Goal: Task Accomplishment & Management: Manage account settings

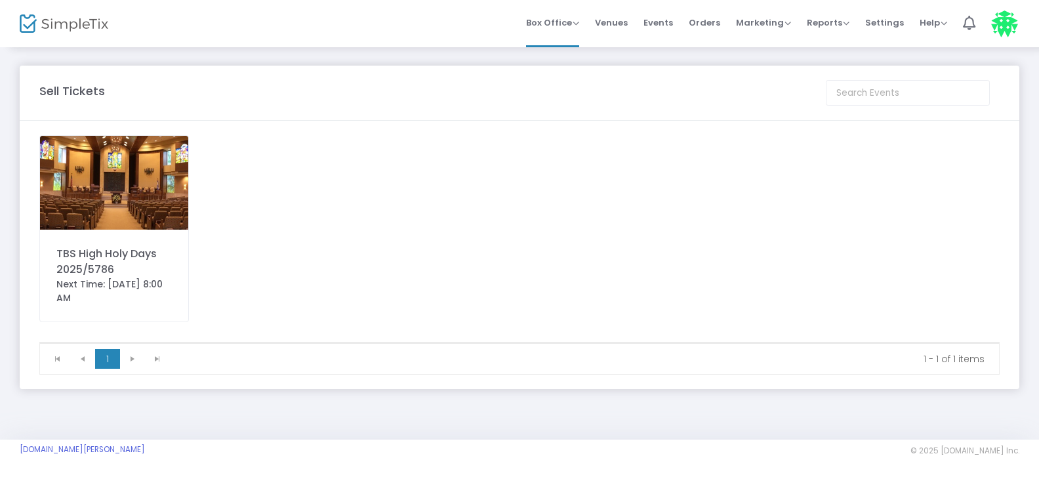
drag, startPoint x: 715, startPoint y: 23, endPoint x: 688, endPoint y: 31, distance: 28.2
click at [715, 23] on span "Orders" at bounding box center [703, 22] width 31 height 33
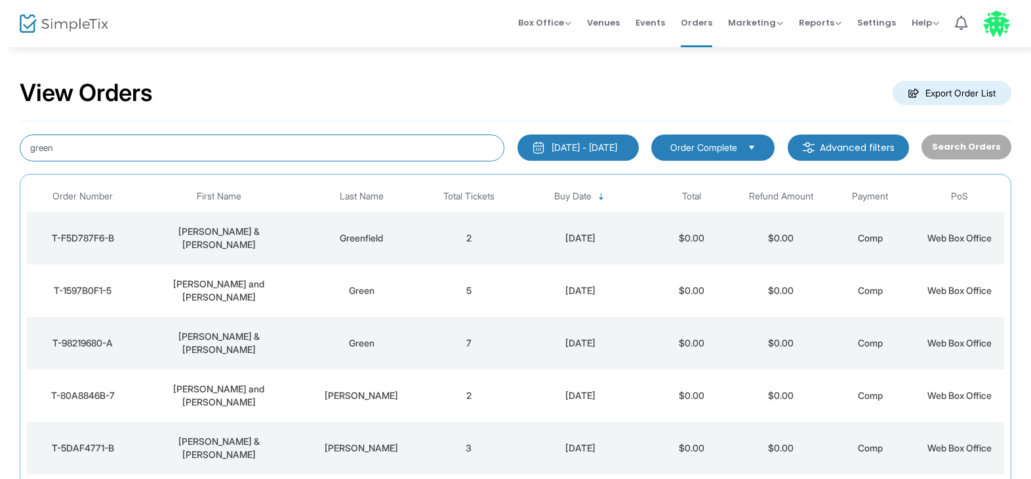
drag, startPoint x: 79, startPoint y: 144, endPoint x: 5, endPoint y: 138, distance: 74.4
click at [5, 138] on div "View Orders Export Order List green [DATE] - [DATE] Last 30 Days [DATE] [DATE] …" at bounding box center [515, 383] width 1031 height 675
type input "[PERSON_NAME]"
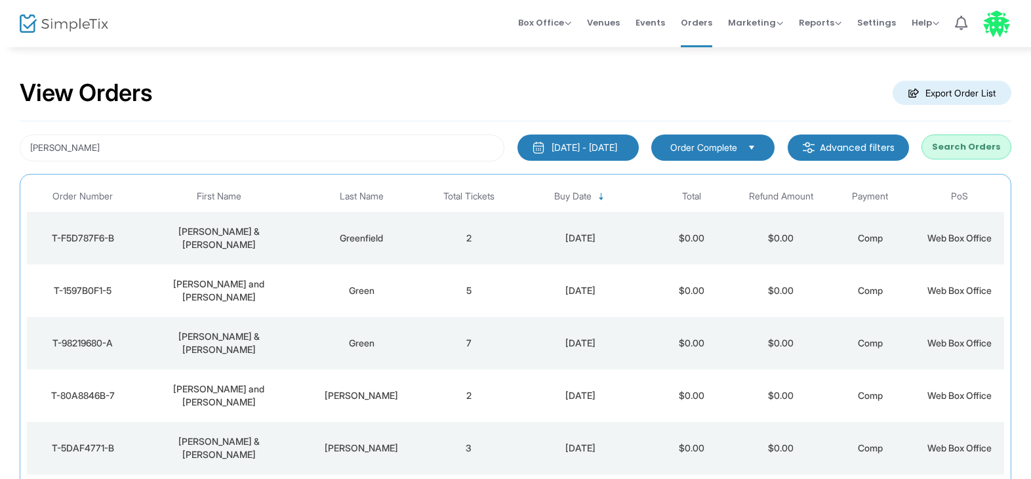
click at [956, 154] on button "Search Orders" at bounding box center [966, 146] width 90 height 25
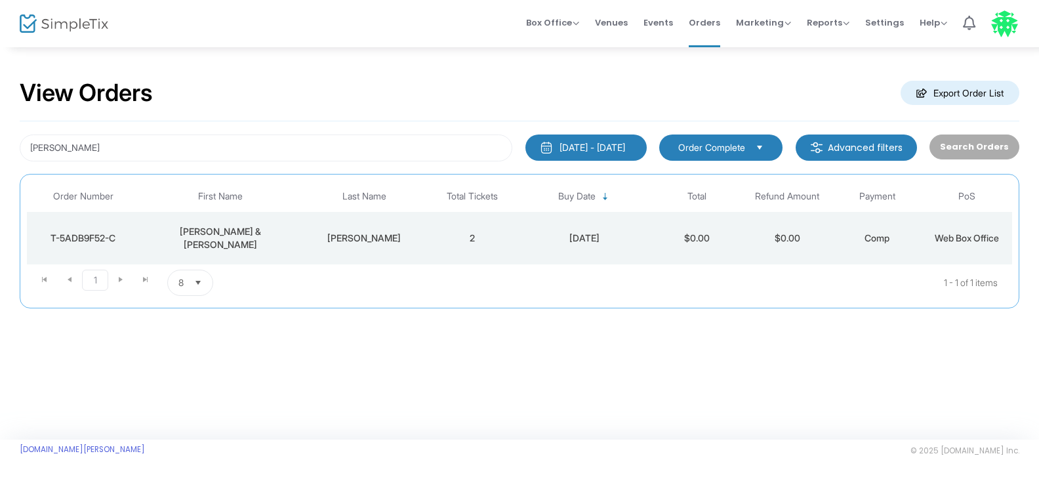
click at [122, 233] on div "T-5ADB9F52-C" at bounding box center [83, 237] width 106 height 13
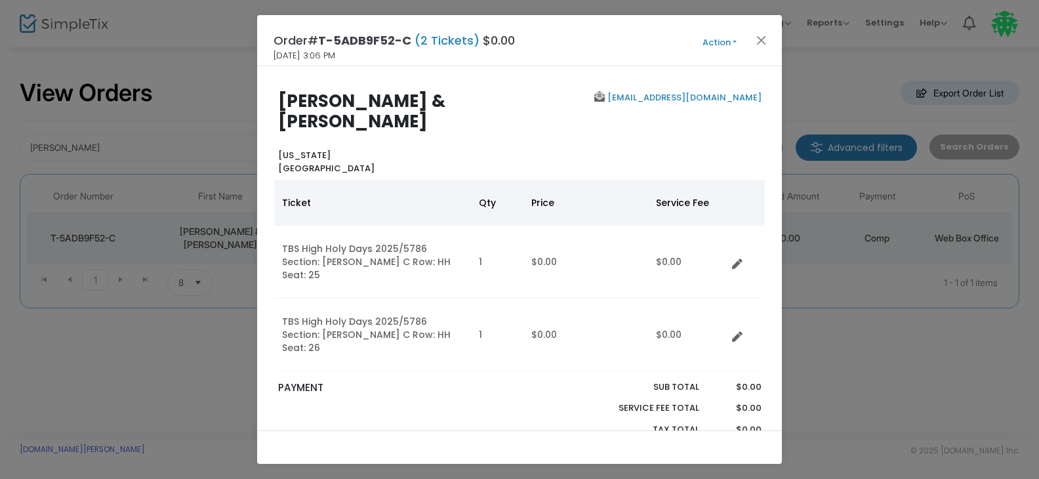
click at [705, 43] on button "Action" at bounding box center [719, 42] width 79 height 14
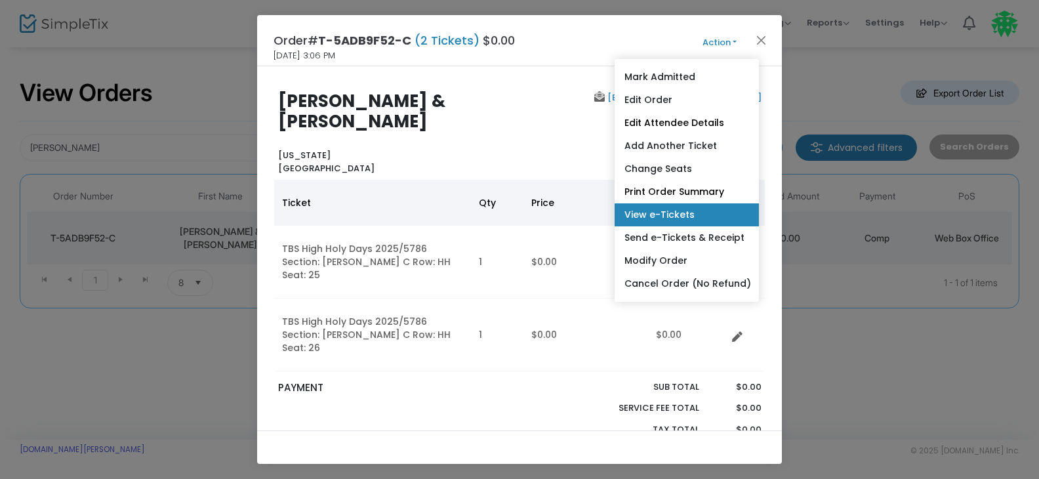
click at [673, 214] on link "View e-Tickets" at bounding box center [686, 214] width 144 height 23
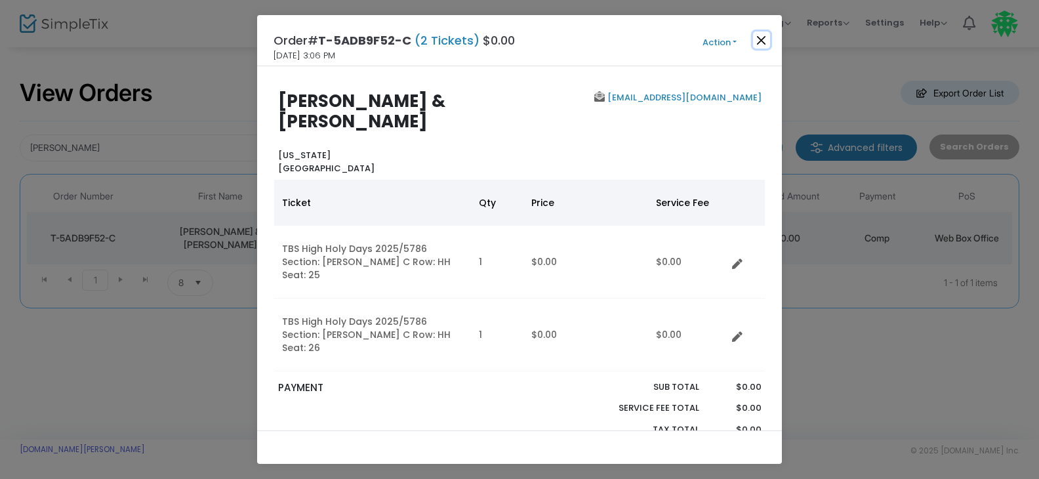
click at [763, 37] on button "Close" at bounding box center [761, 39] width 17 height 17
